Goal: Contribute content

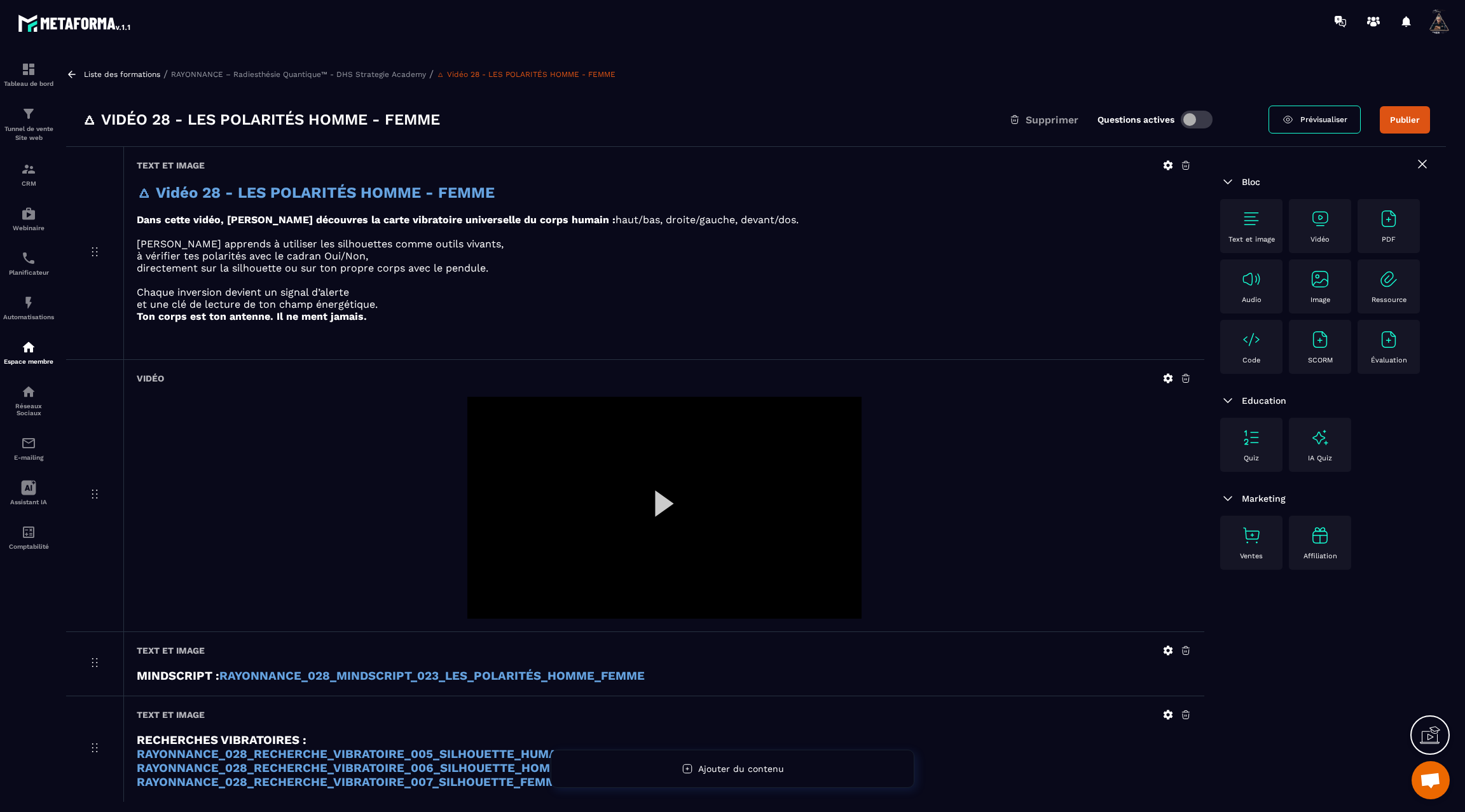
click at [667, 504] on div at bounding box center [664, 507] width 394 height 222
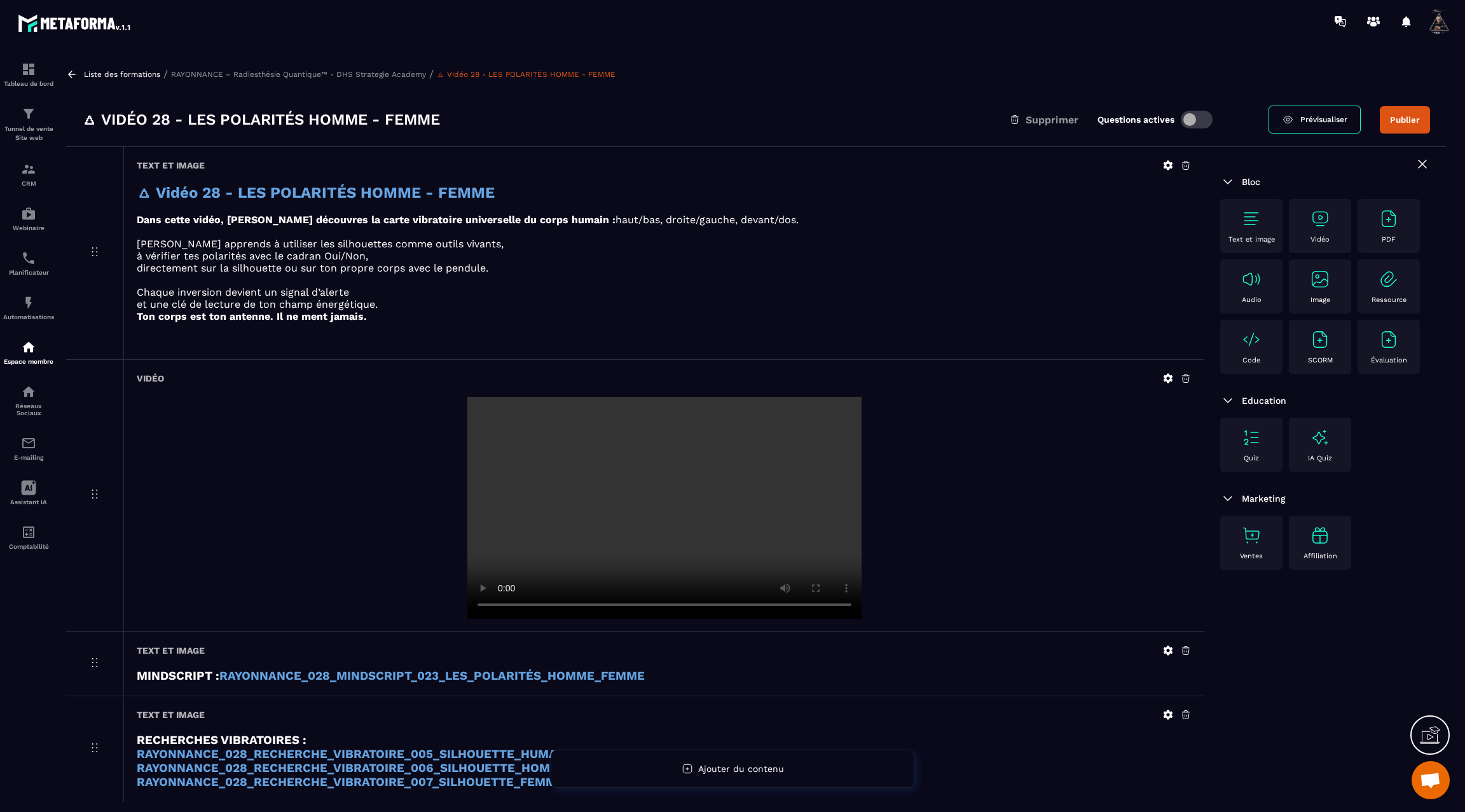
click at [72, 69] on icon at bounding box center [72, 74] width 11 height 11
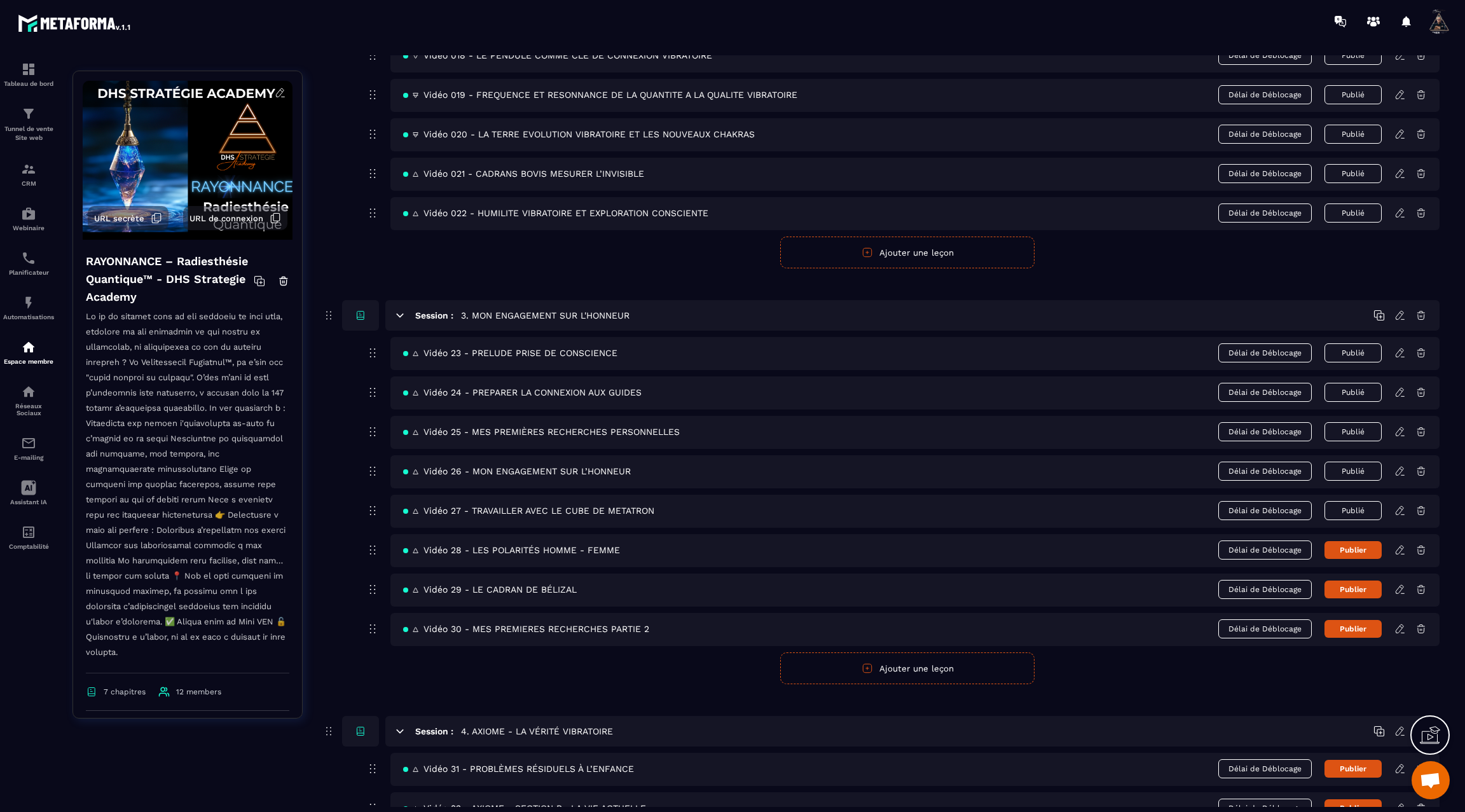
scroll to position [950, 0]
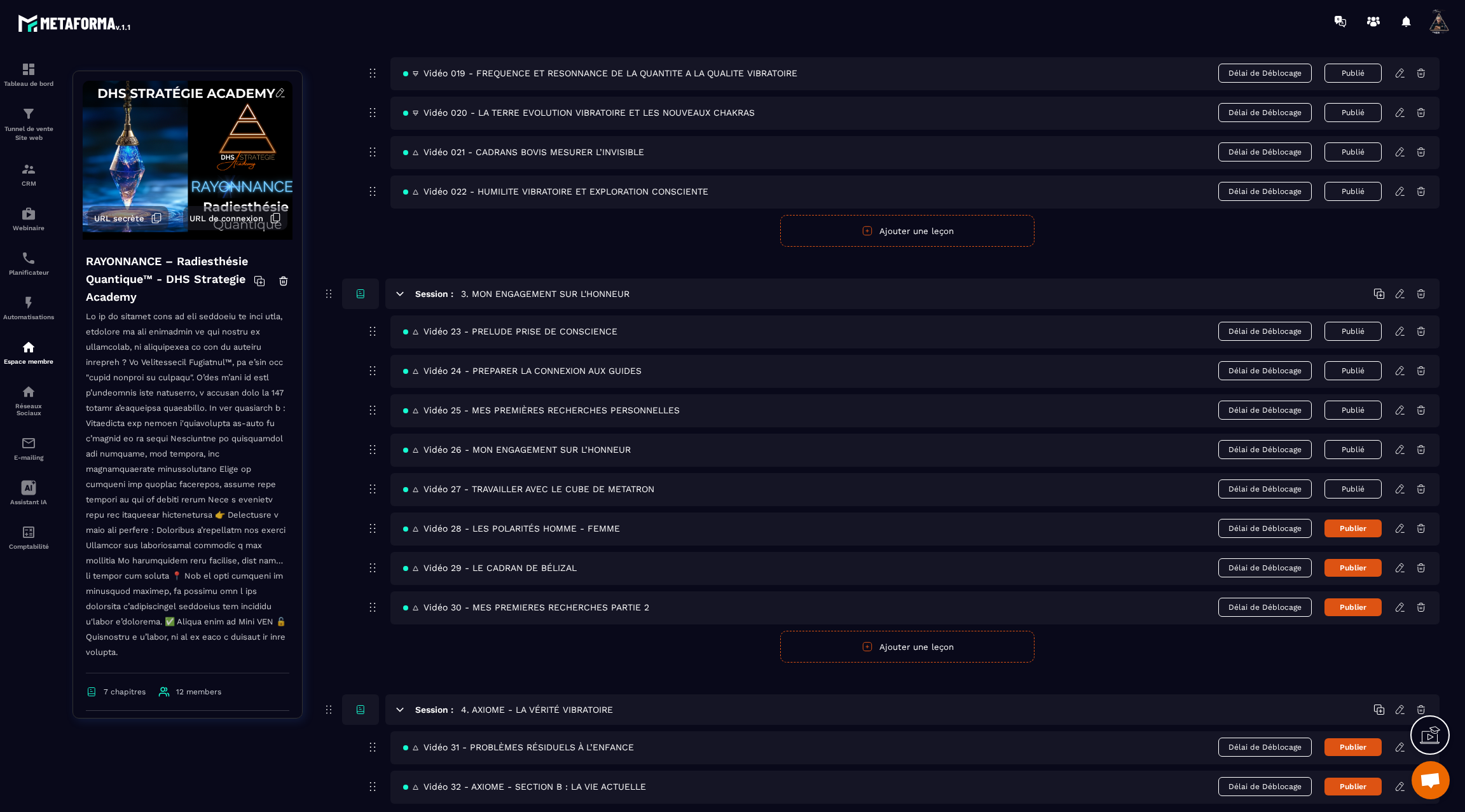
click at [1344, 520] on button "Publier" at bounding box center [1353, 528] width 58 height 17
click at [1405, 562] on icon at bounding box center [1399, 568] width 11 height 11
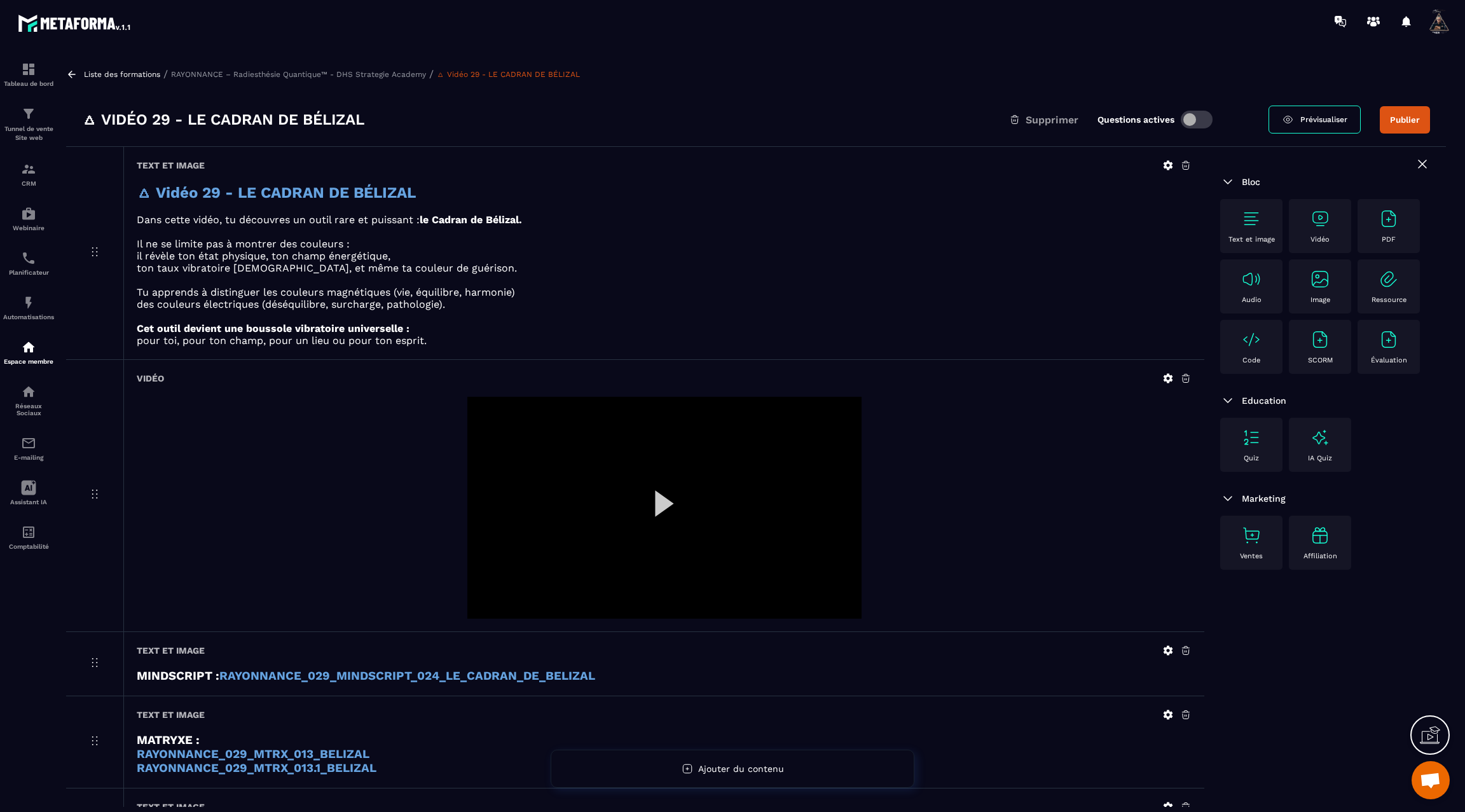
click at [1165, 377] on icon at bounding box center [1168, 378] width 10 height 10
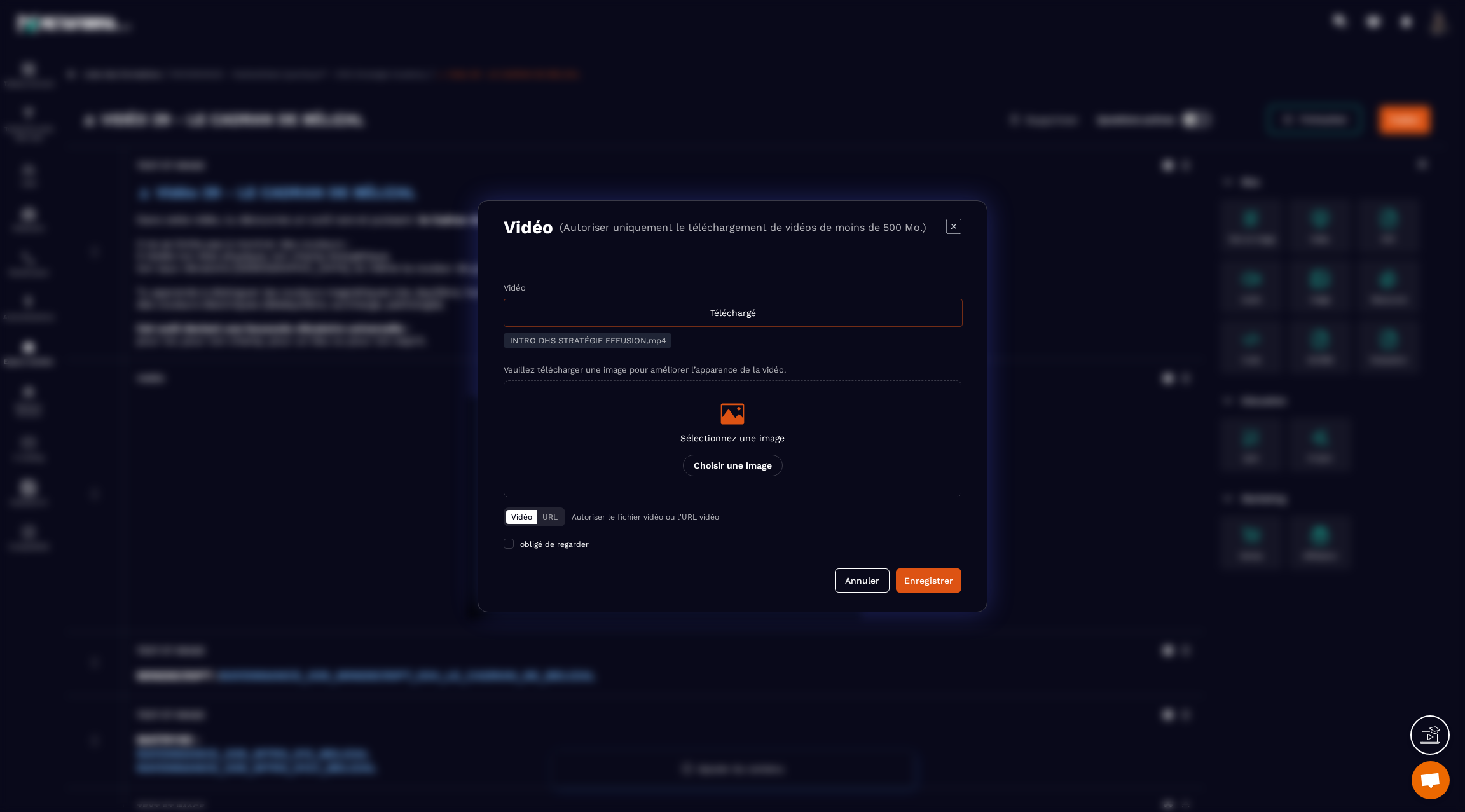
click at [625, 310] on div "Téléchargé" at bounding box center [734, 313] width 460 height 28
click at [0, 0] on input "Vidéo Téléchargé" at bounding box center [0, 0] width 0 height 0
click at [928, 579] on div "Enregistrer" at bounding box center [929, 580] width 49 height 13
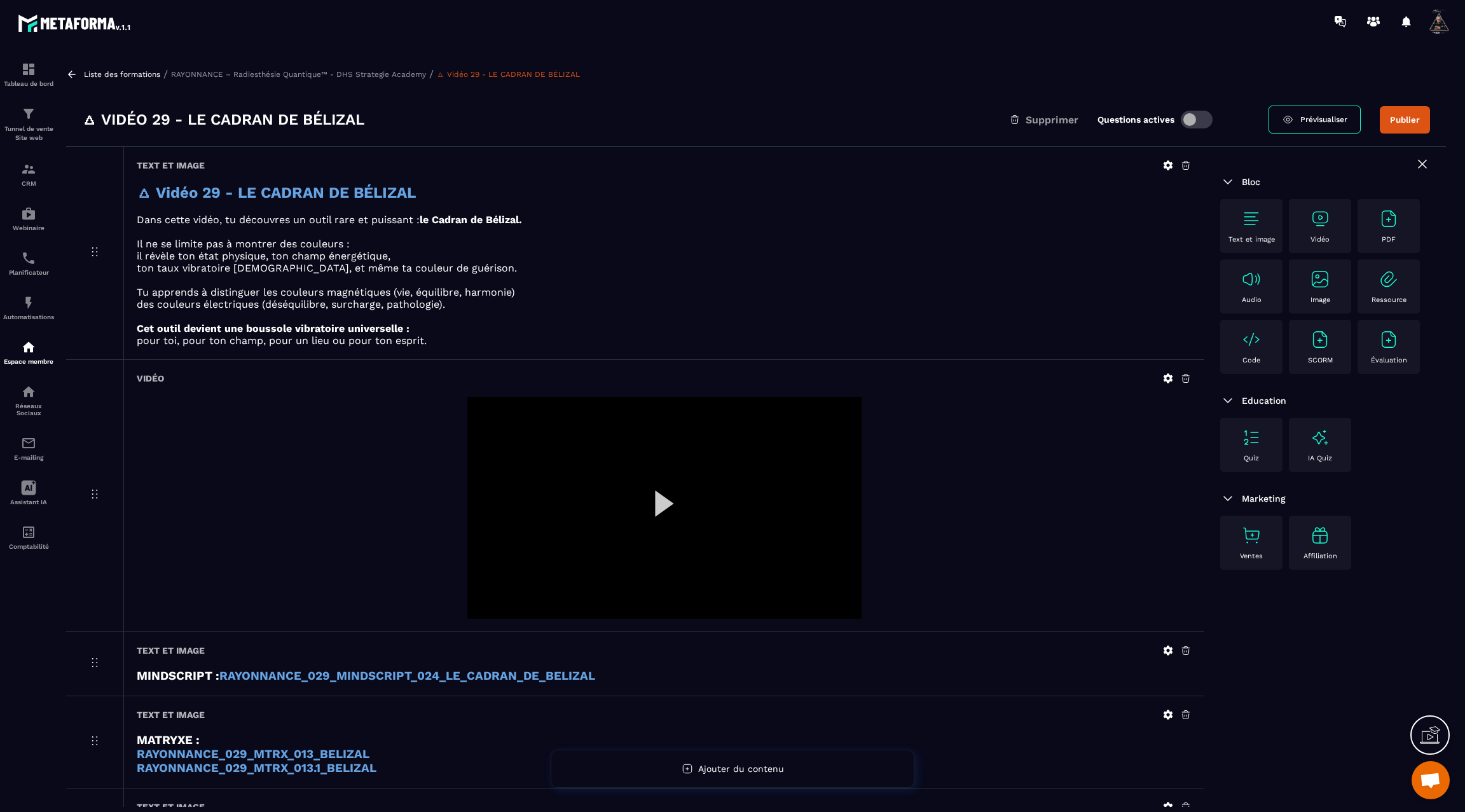
click at [660, 500] on div at bounding box center [664, 507] width 394 height 222
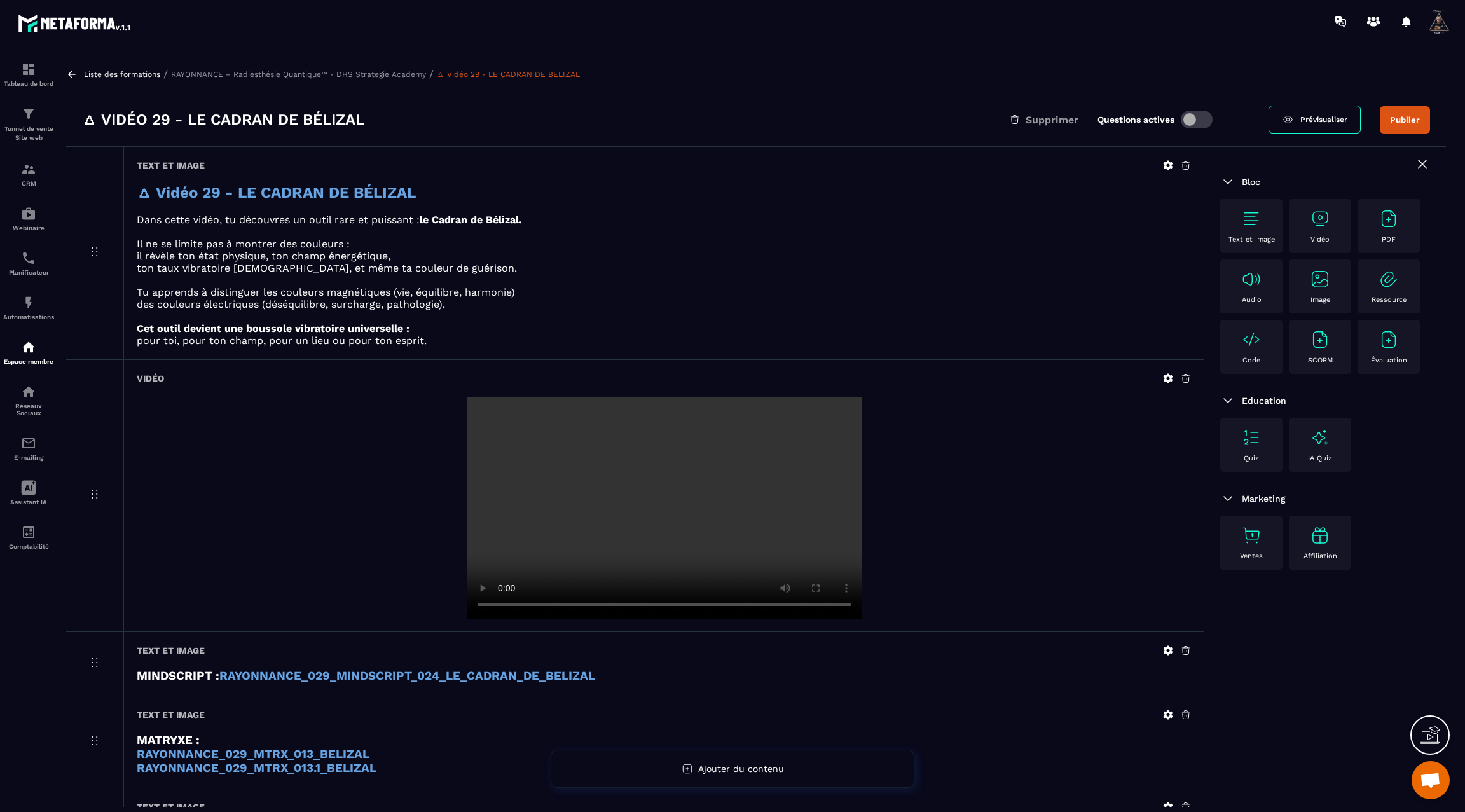
click at [576, 532] on video at bounding box center [664, 507] width 394 height 222
